Goal: Task Accomplishment & Management: Complete application form

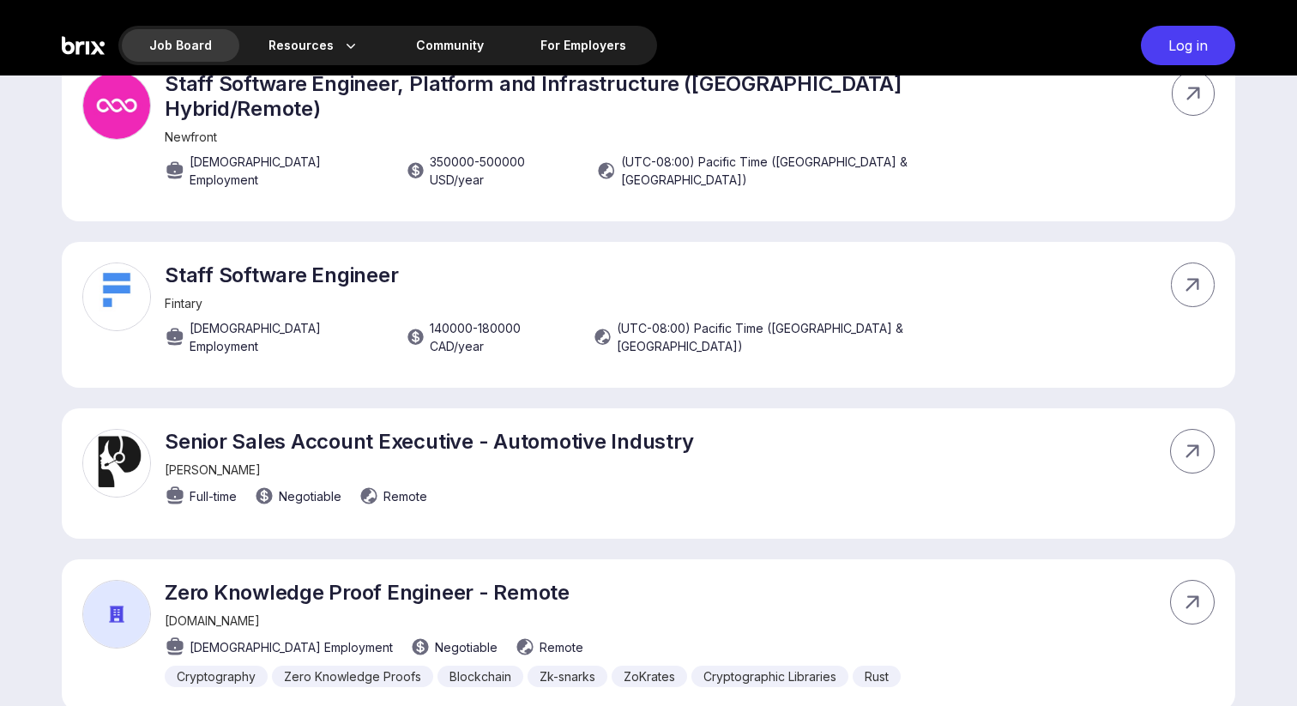
scroll to position [824, 0]
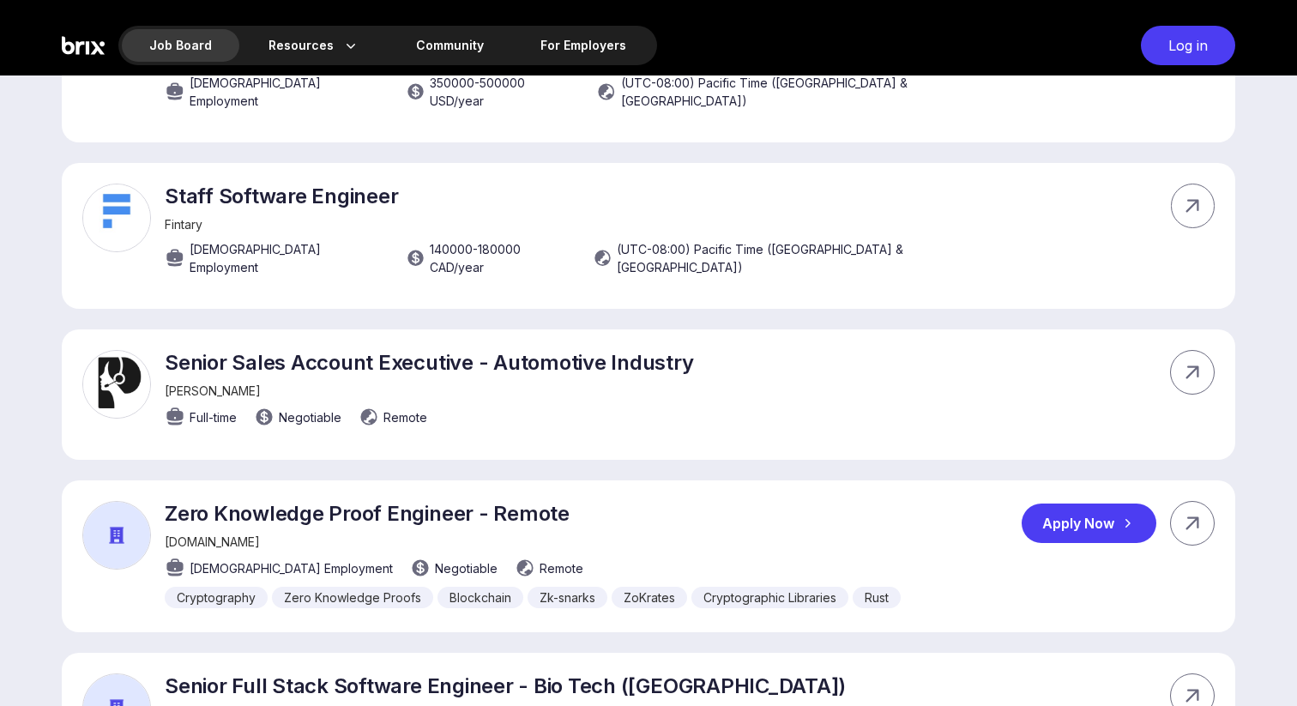
drag, startPoint x: 245, startPoint y: 476, endPoint x: 166, endPoint y: 482, distance: 79.2
click at [166, 501] on div "Zero Knowledge Proof Engineer - Remote [DOMAIN_NAME] [DEMOGRAPHIC_DATA] Employm…" at bounding box center [533, 554] width 736 height 107
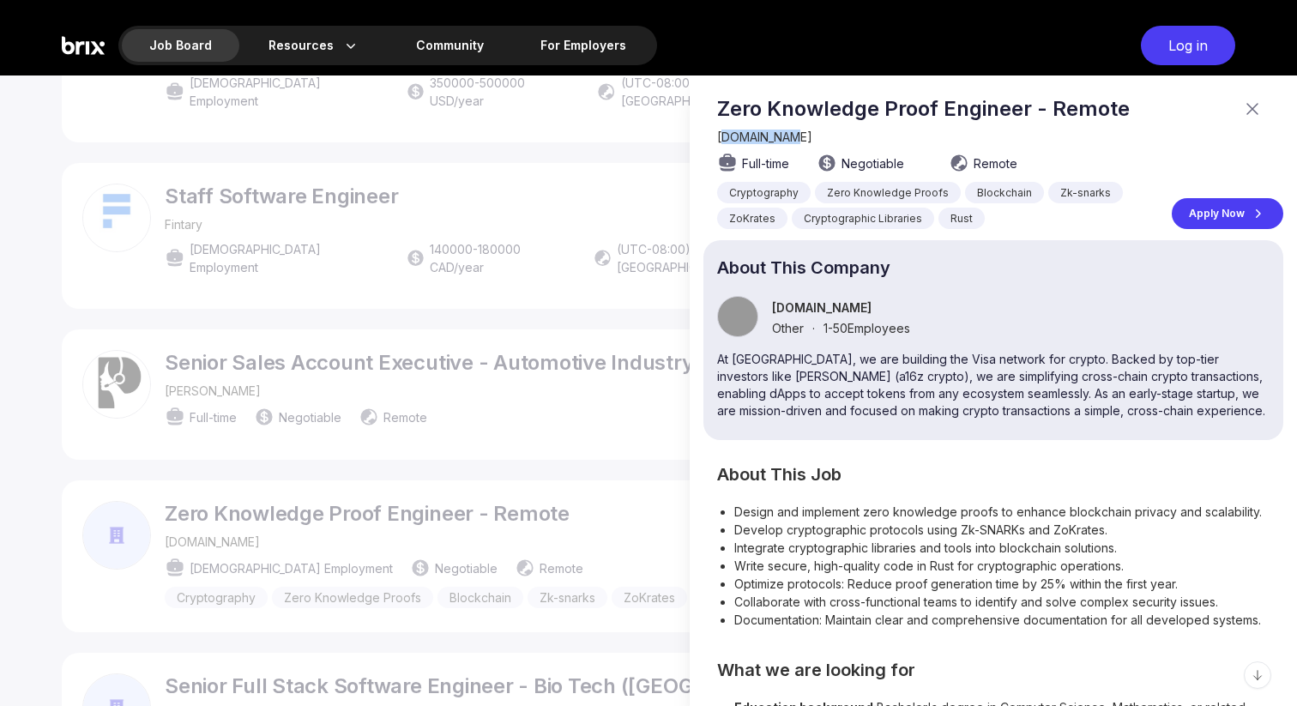
drag, startPoint x: 792, startPoint y: 145, endPoint x: 726, endPoint y: 142, distance: 66.1
click at [726, 142] on section "Zero Knowledge Proof Engineer - Remote [DOMAIN_NAME] Full-time Negotiable Remot…" at bounding box center [993, 162] width 580 height 133
click at [726, 142] on span "[DOMAIN_NAME]" at bounding box center [764, 137] width 95 height 15
drag, startPoint x: 712, startPoint y: 137, endPoint x: 801, endPoint y: 139, distance: 89.2
click at [801, 139] on section "Zero Knowledge Proof Engineer - Remote [DOMAIN_NAME] Full-time Negotiable Remot…" at bounding box center [993, 162] width 580 height 133
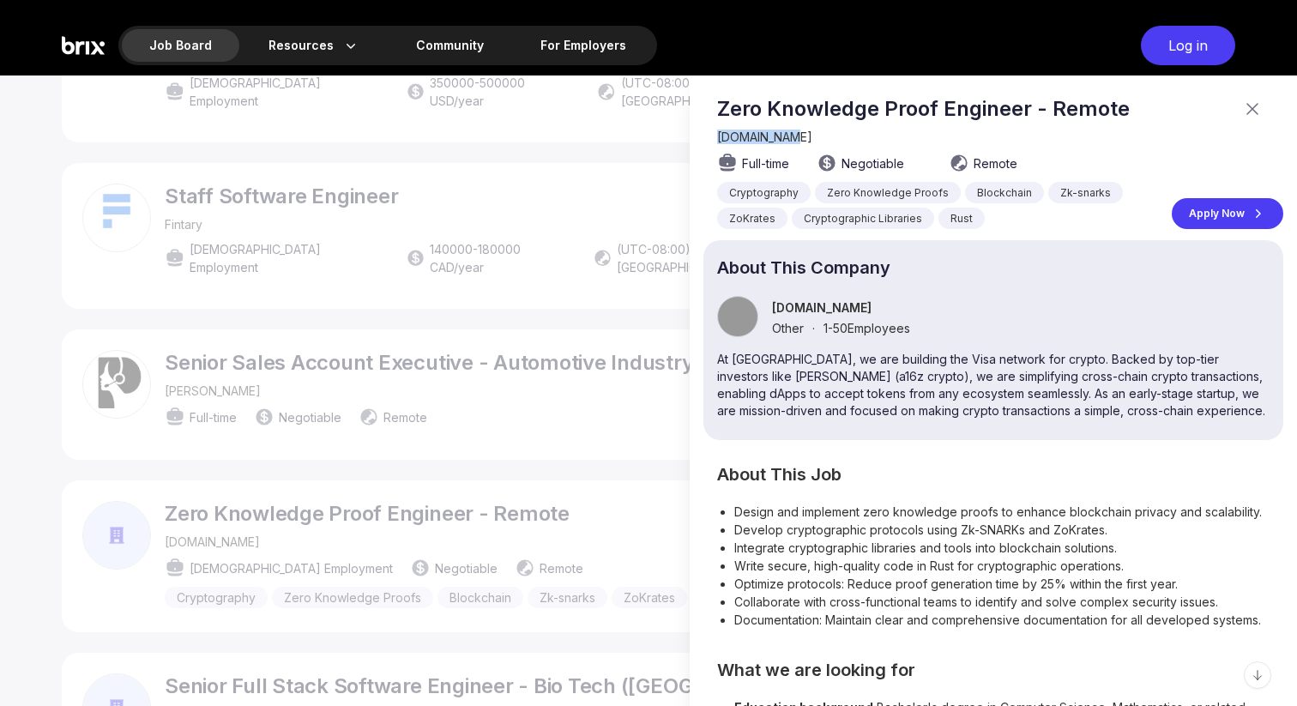
copy span "[DOMAIN_NAME]"
click at [1184, 302] on div "[DOMAIN_NAME] Other · 1-50 Employees" at bounding box center [993, 316] width 552 height 41
click at [1215, 205] on div "Apply Now" at bounding box center [1228, 213] width 112 height 31
click at [549, 348] on div at bounding box center [648, 390] width 1297 height 631
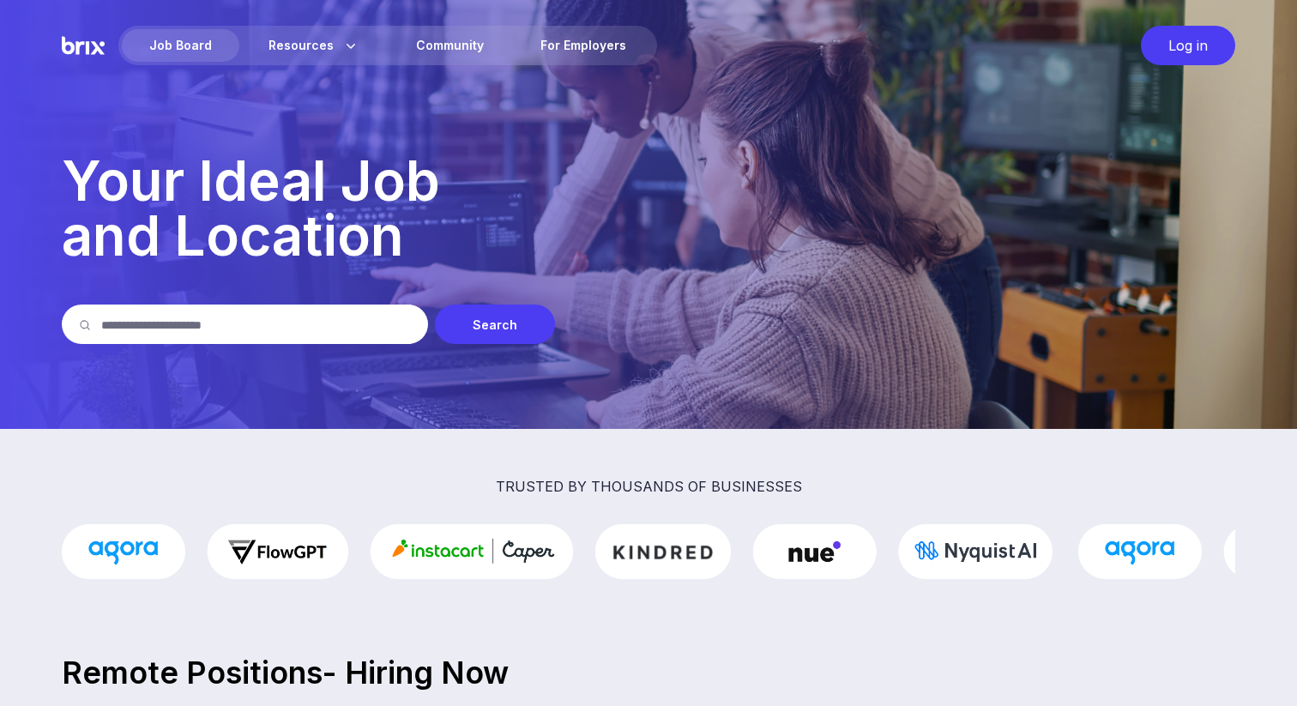
click at [101, 45] on img at bounding box center [83, 45] width 43 height 39
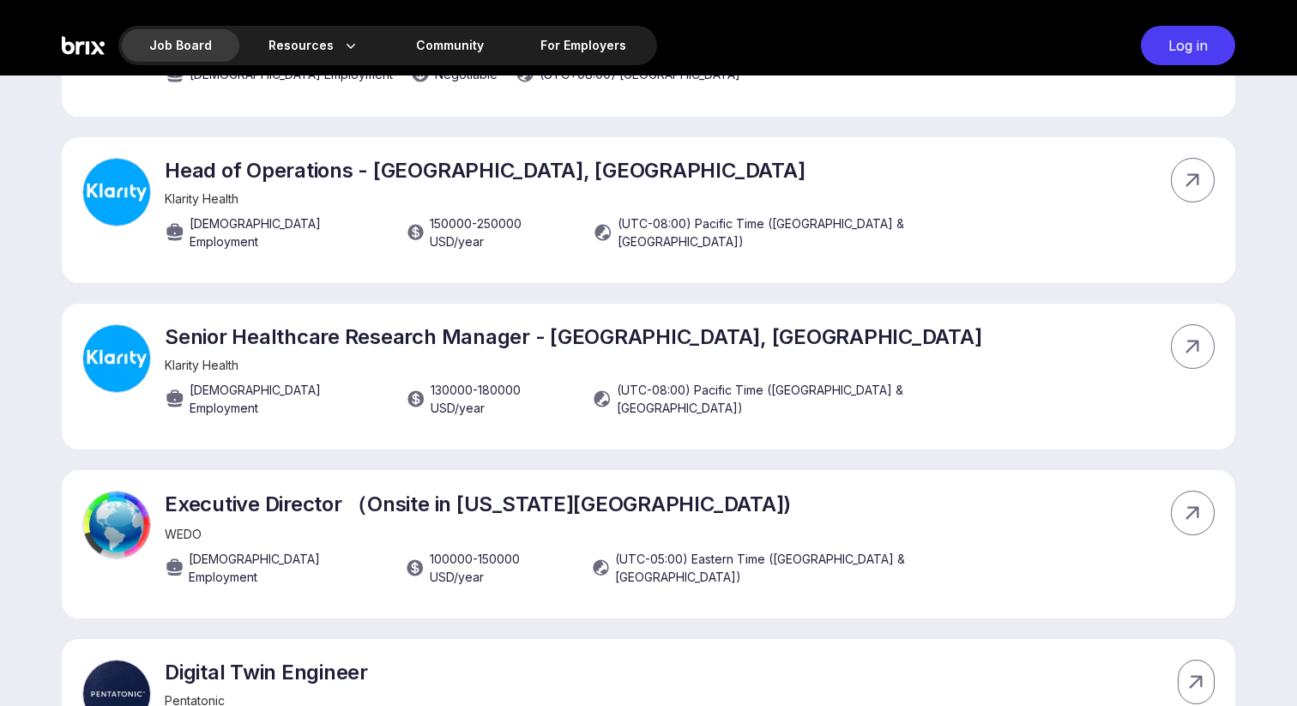
scroll to position [11183, 0]
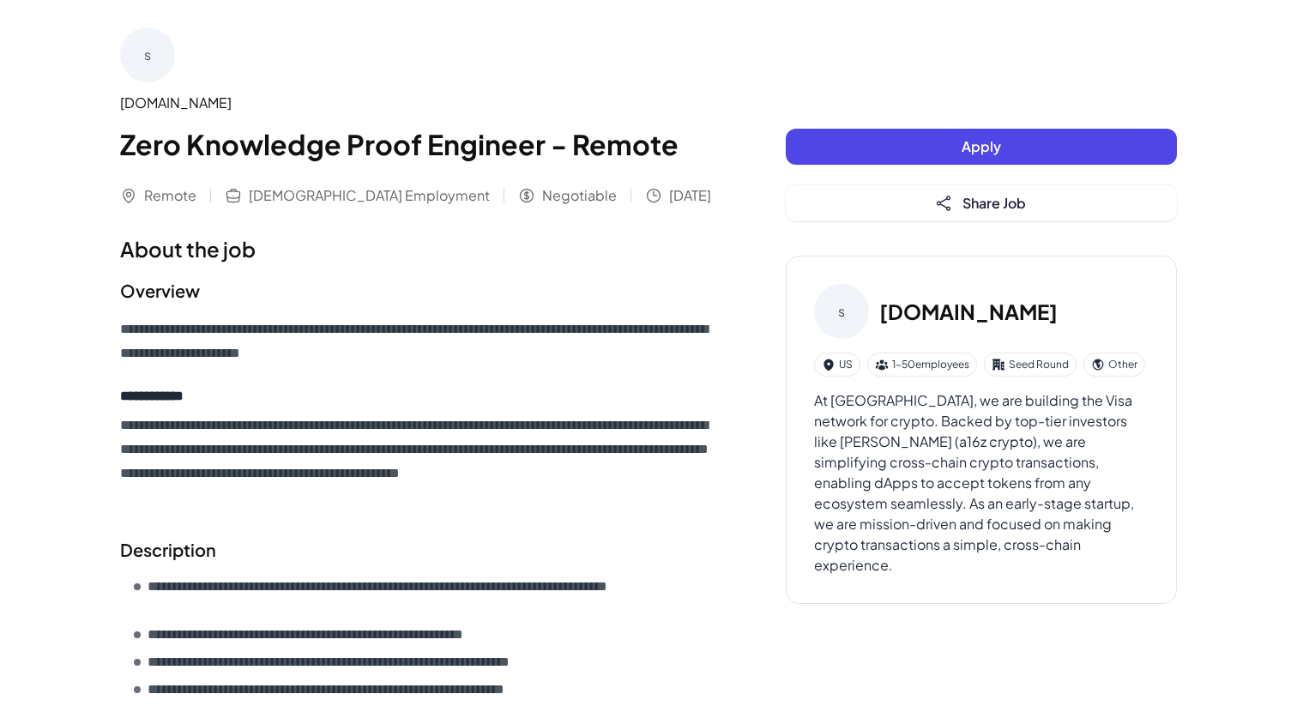
click at [878, 146] on button "Apply" at bounding box center [981, 147] width 391 height 36
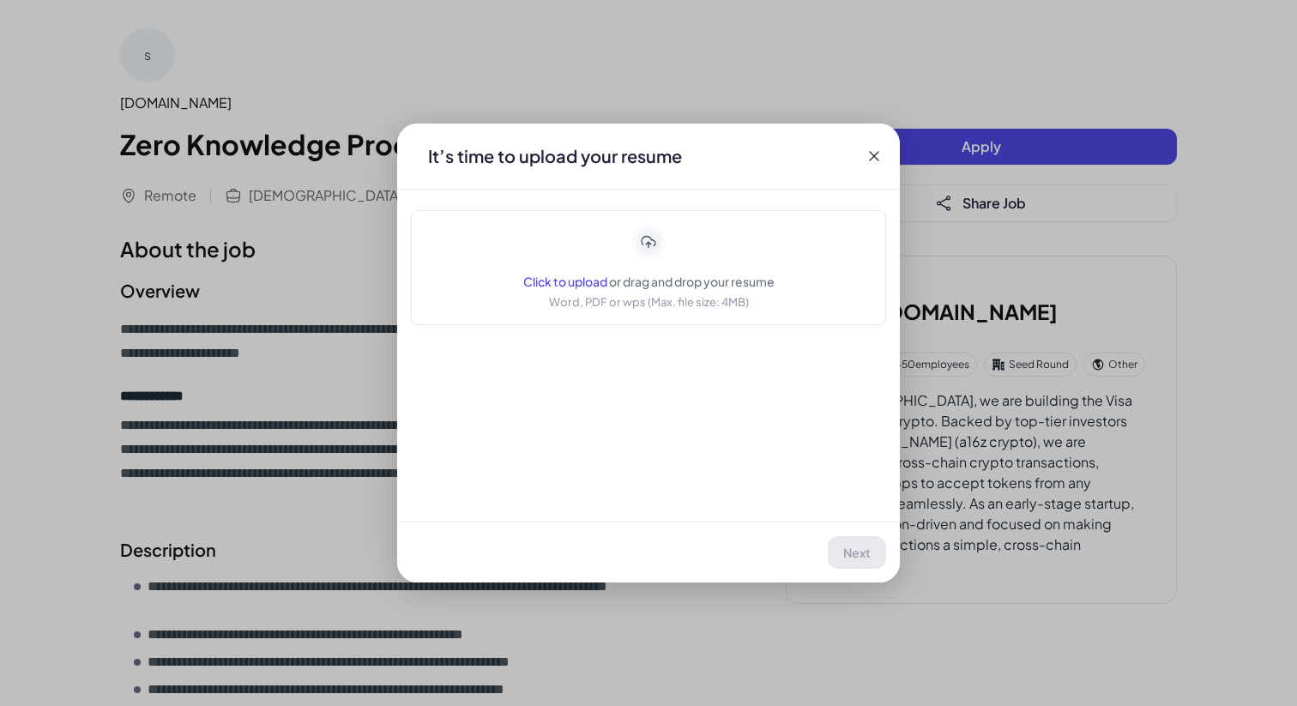
click at [871, 164] on icon at bounding box center [874, 156] width 17 height 17
